Goal: Task Accomplishment & Management: Use online tool/utility

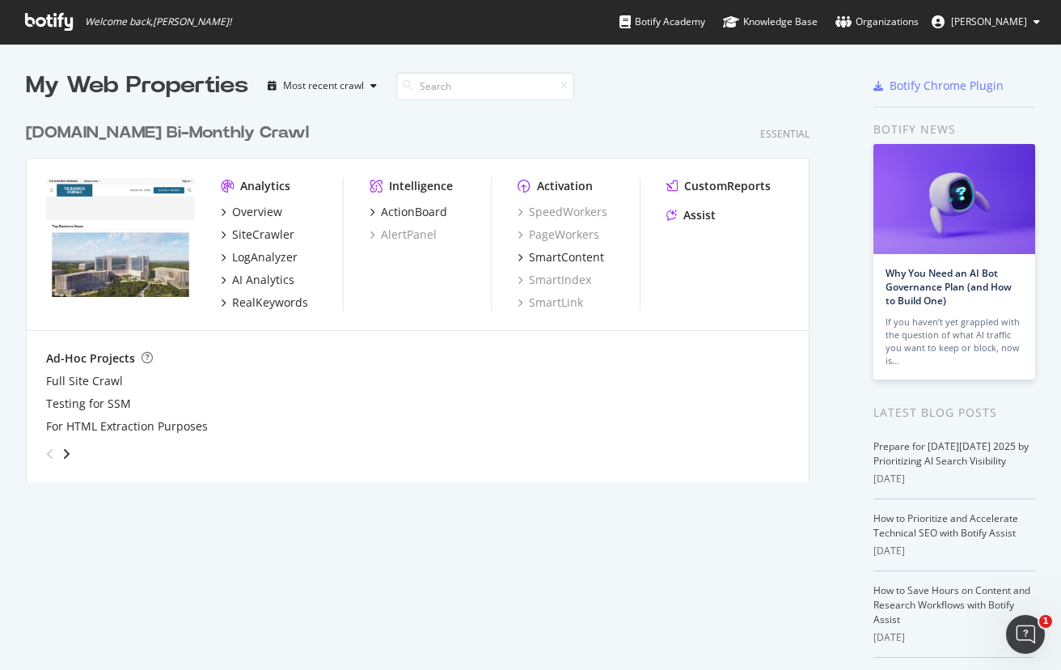
click at [186, 133] on div "[DOMAIN_NAME] Bi-Monthly Crawl" at bounding box center [167, 132] width 283 height 23
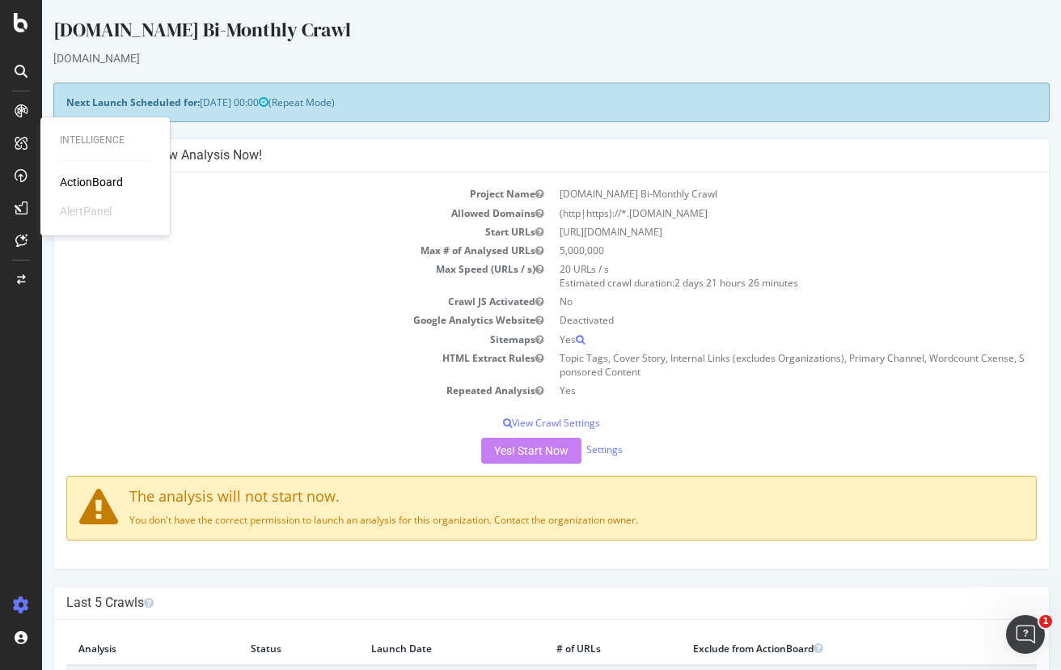
click at [76, 176] on div "ActionBoard" at bounding box center [91, 182] width 63 height 16
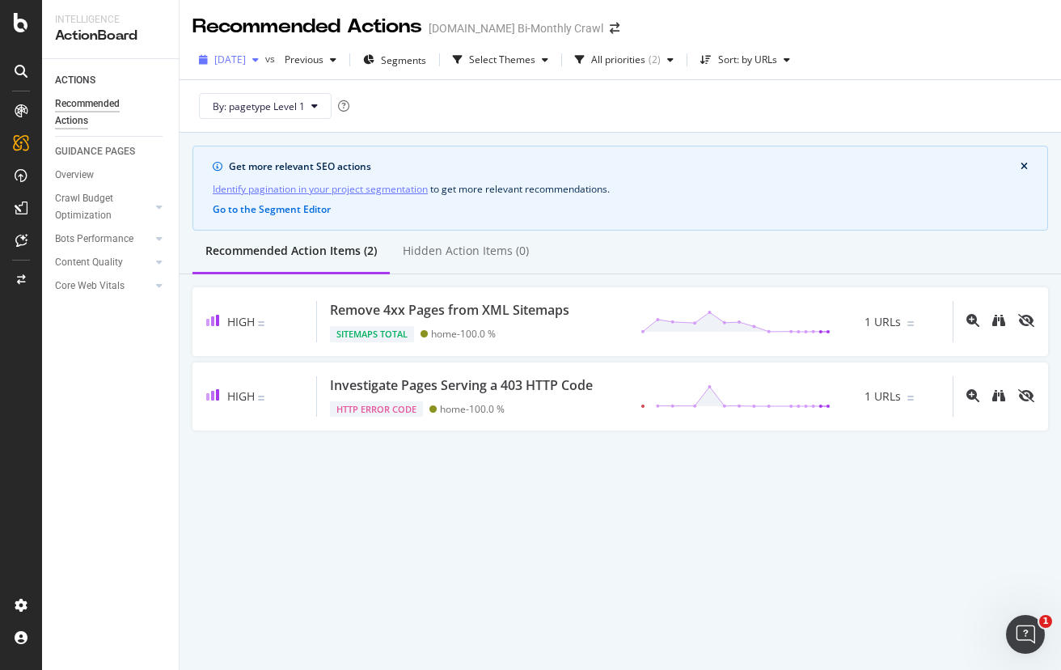
click at [265, 58] on div "button" at bounding box center [255, 60] width 19 height 10
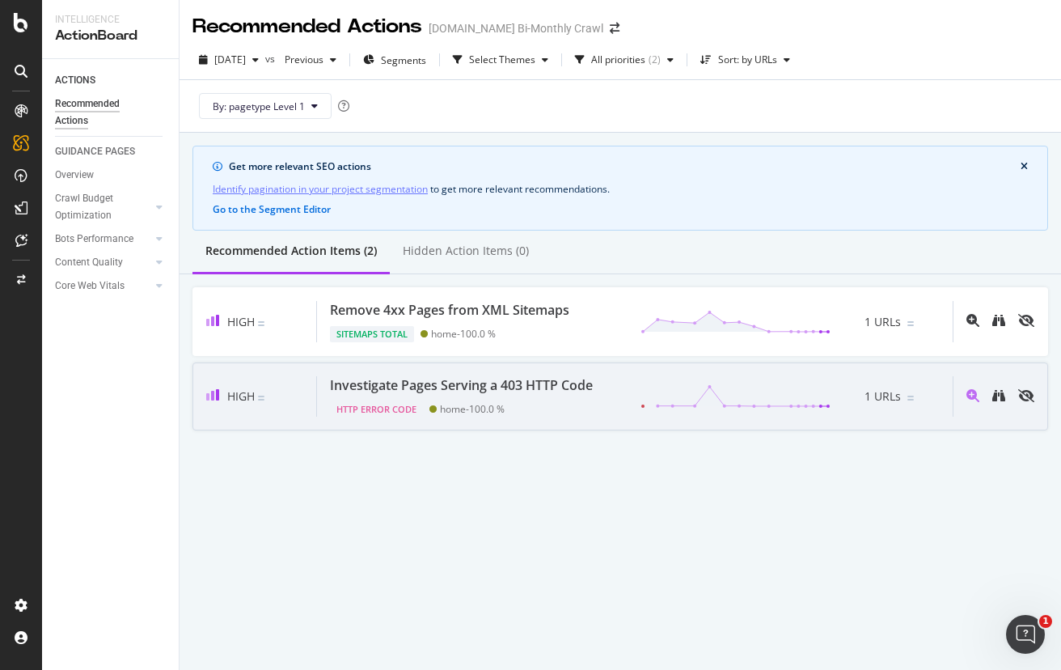
click at [560, 388] on div "Investigate Pages Serving a 403 HTTP Code" at bounding box center [461, 385] width 263 height 19
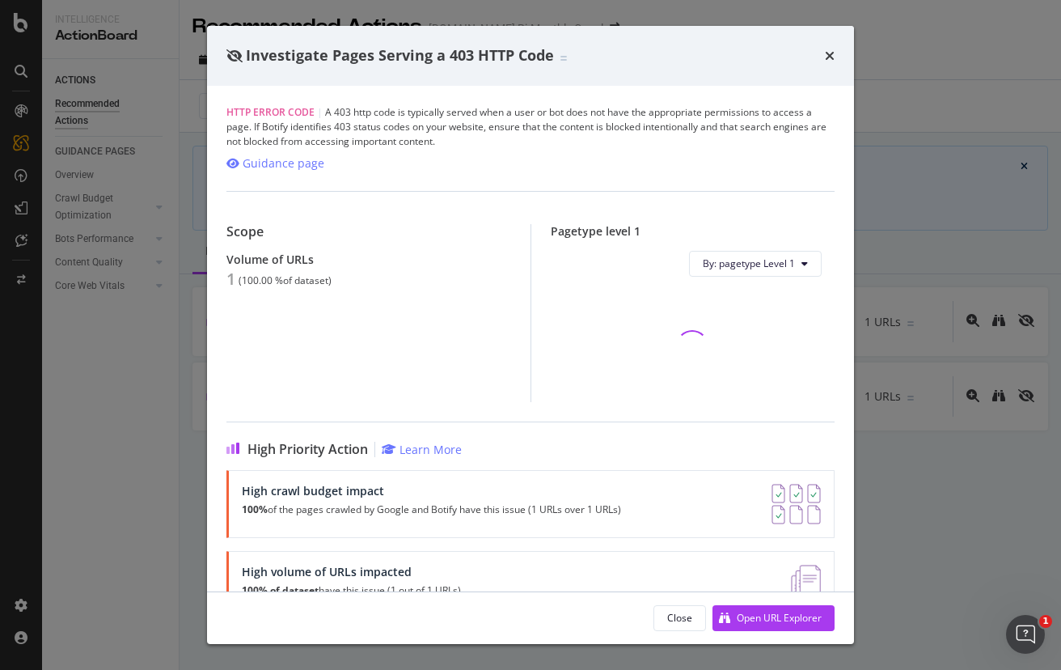
scroll to position [128, 0]
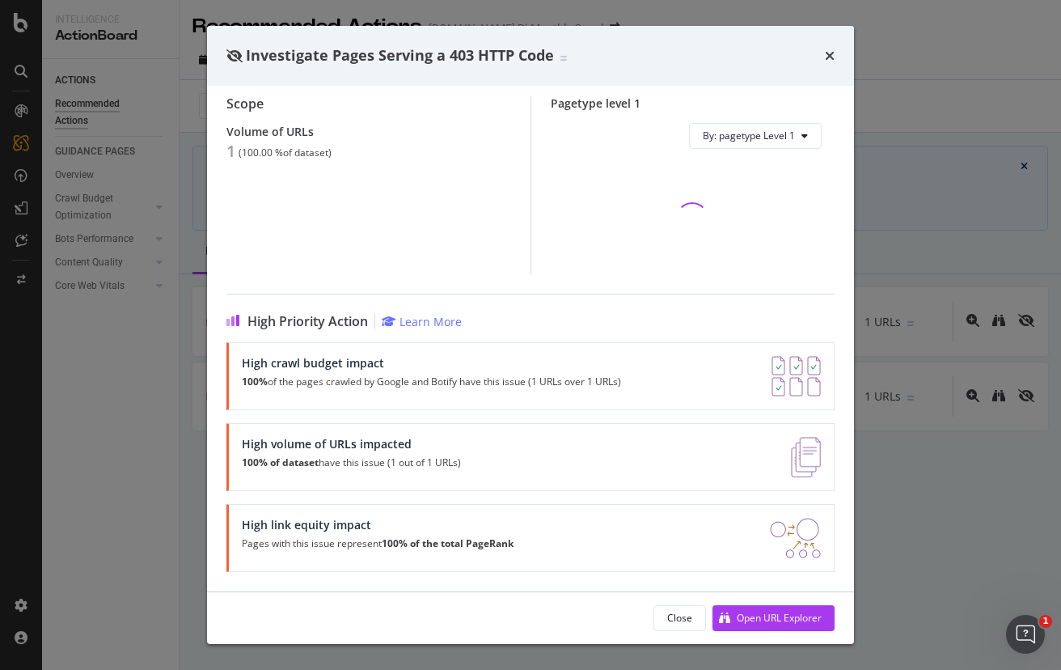
drag, startPoint x: 167, startPoint y: 374, endPoint x: 184, endPoint y: 371, distance: 17.2
click at [167, 374] on div "Investigate Pages Serving a 403 HTTP Code HTTP Error Code | A 403 http code is …" at bounding box center [530, 335] width 1061 height 670
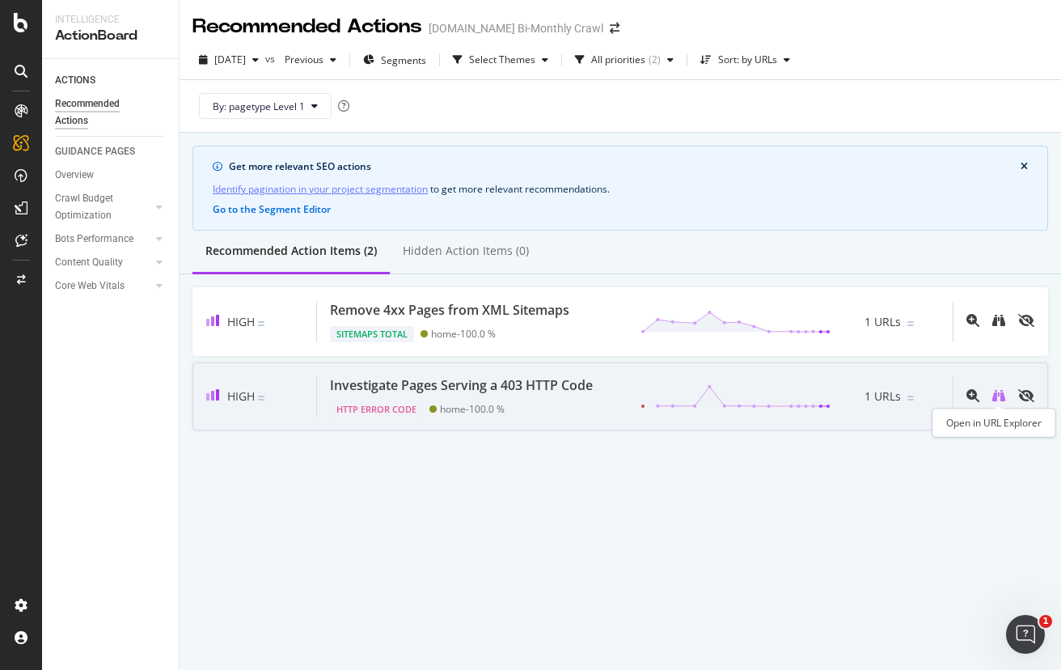
click at [999, 399] on icon "binoculars" at bounding box center [999, 395] width 13 height 13
